Goal: Navigation & Orientation: Find specific page/section

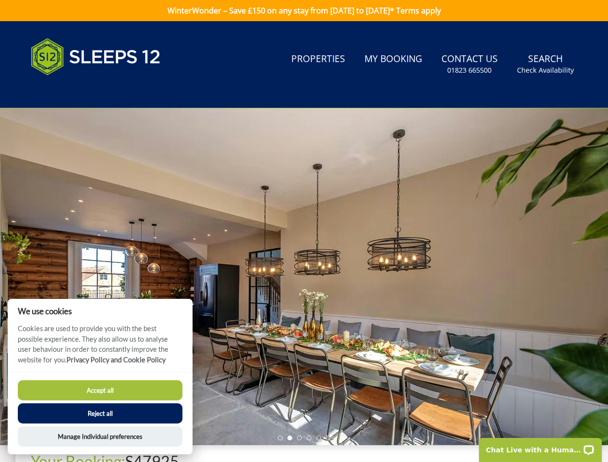
click at [304, 231] on div at bounding box center [304, 276] width 608 height 337
click at [546, 64] on link "Search Check Availability" at bounding box center [545, 64] width 65 height 31
click at [304, 277] on div at bounding box center [304, 276] width 608 height 337
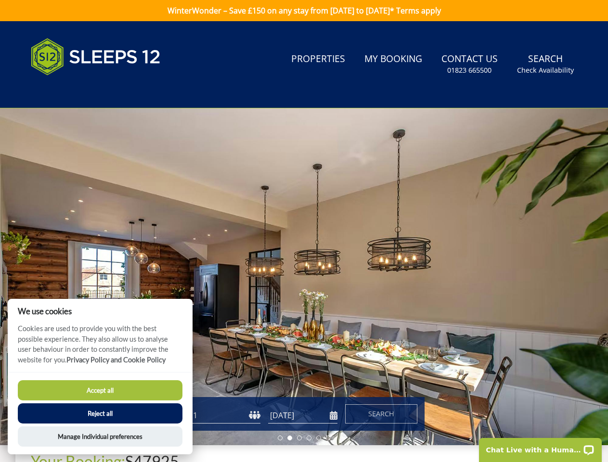
click at [280, 438] on li at bounding box center [280, 438] width 5 height 5
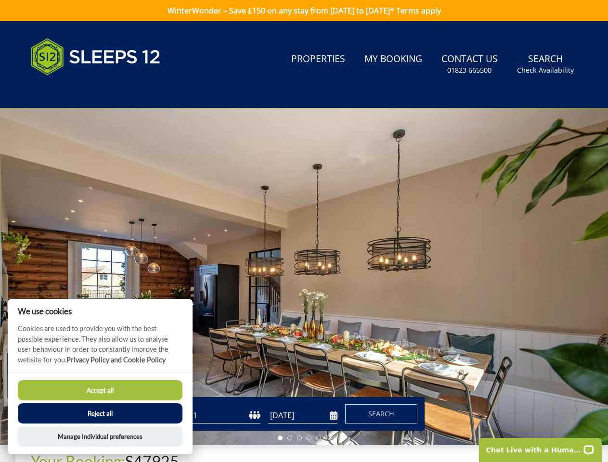
click at [290, 438] on li at bounding box center [289, 438] width 5 height 5
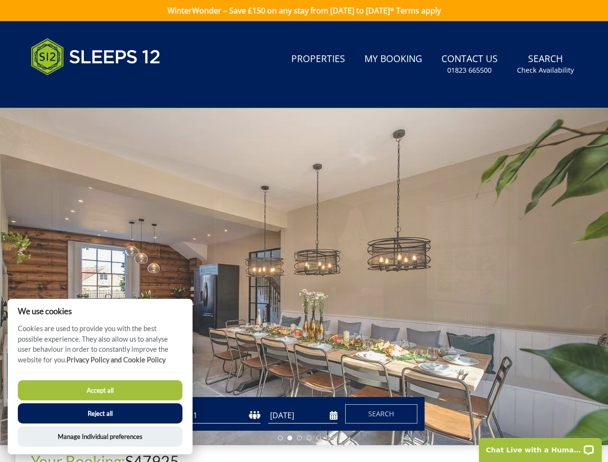
click at [300, 438] on li at bounding box center [299, 438] width 5 height 5
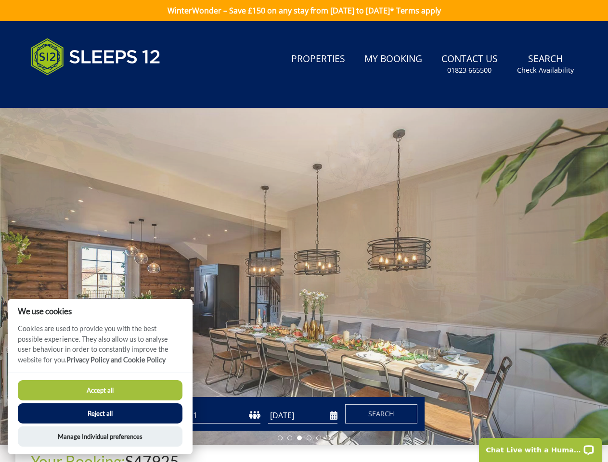
click at [309, 438] on li at bounding box center [309, 438] width 5 height 5
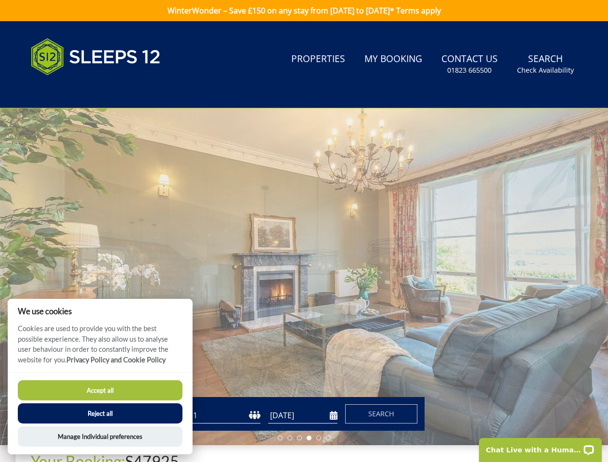
click at [319, 438] on li at bounding box center [318, 438] width 5 height 5
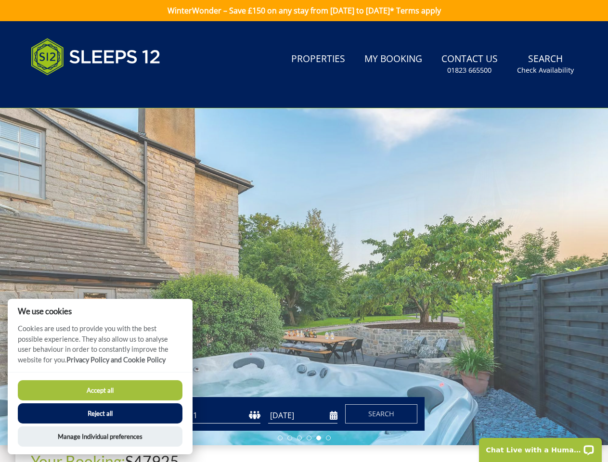
click at [328, 438] on li at bounding box center [328, 438] width 5 height 5
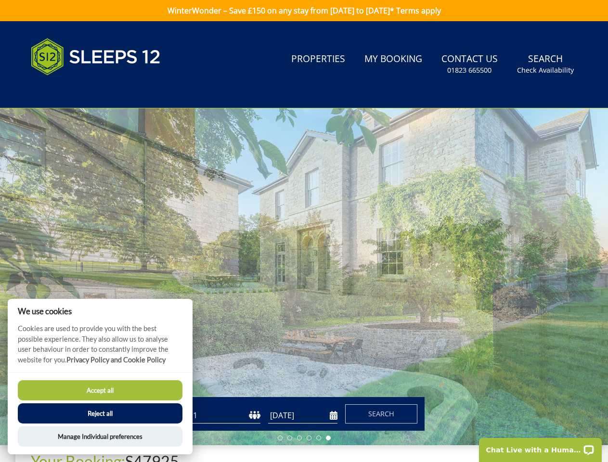
click at [100, 391] on button "Accept all" at bounding box center [100, 390] width 165 height 20
